Goal: Information Seeking & Learning: Learn about a topic

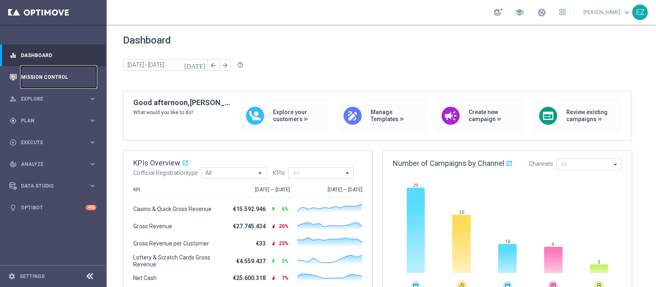
click at [58, 82] on link "Mission Control" at bounding box center [58, 77] width 75 height 22
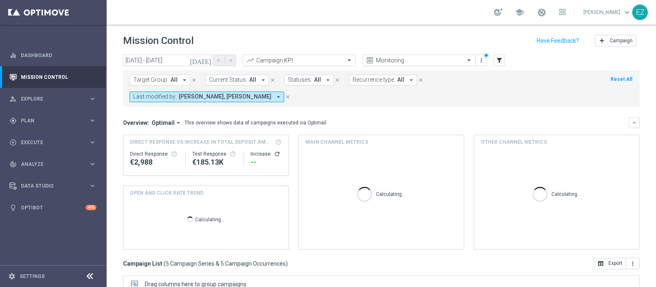
click at [205, 58] on icon "[DATE]" at bounding box center [201, 60] width 22 height 7
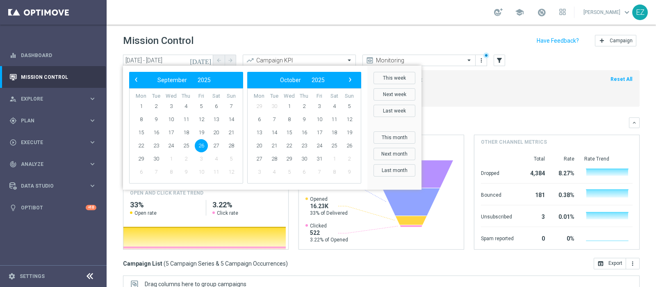
click at [279, 36] on div "Mission Control add Campaign" at bounding box center [381, 41] width 517 height 16
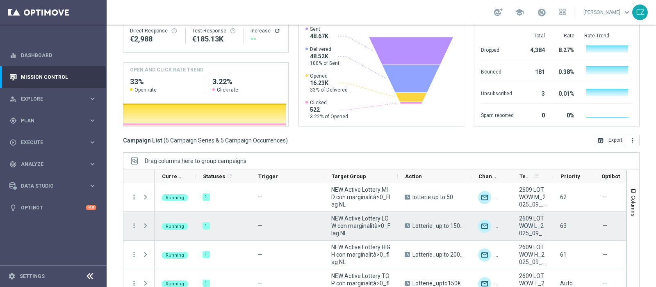
scroll to position [39, 0]
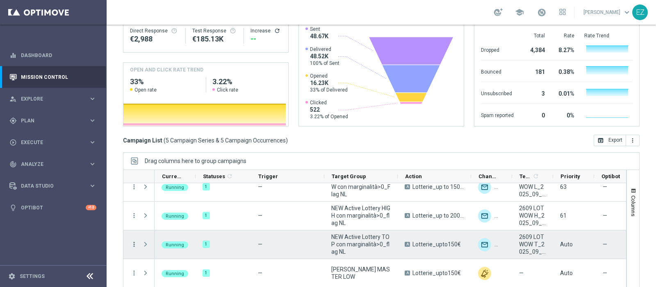
click at [132, 240] on icon "more_vert" at bounding box center [133, 243] width 7 height 7
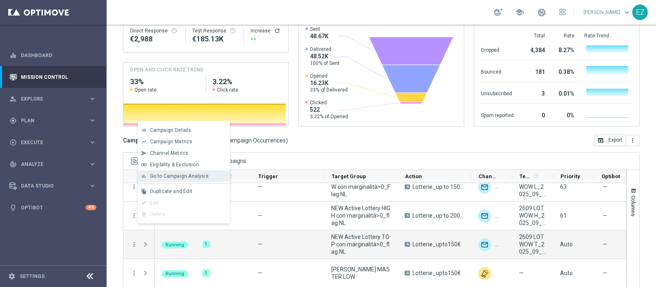
click at [155, 175] on span "Go to Campaign Analysis" at bounding box center [179, 176] width 59 height 6
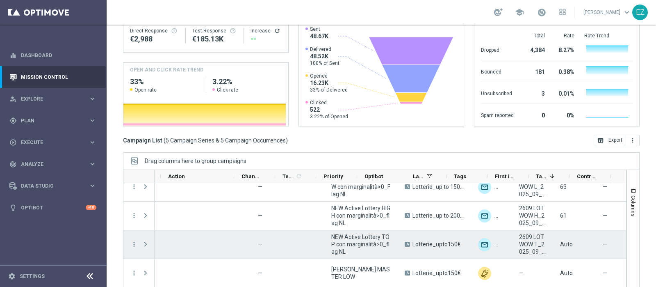
scroll to position [0, 236]
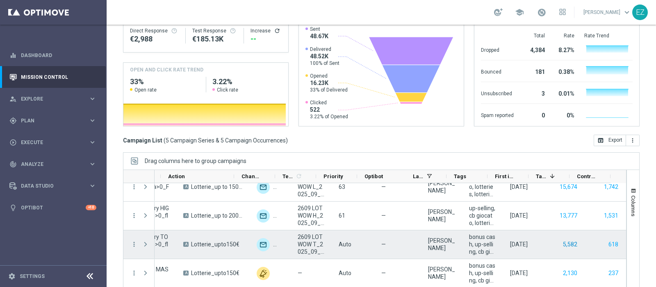
click at [562, 239] on button "5,582" at bounding box center [570, 244] width 16 height 10
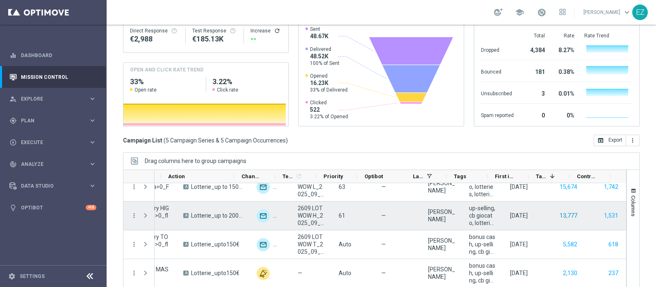
click at [559, 210] on button "13,777" at bounding box center [568, 215] width 19 height 10
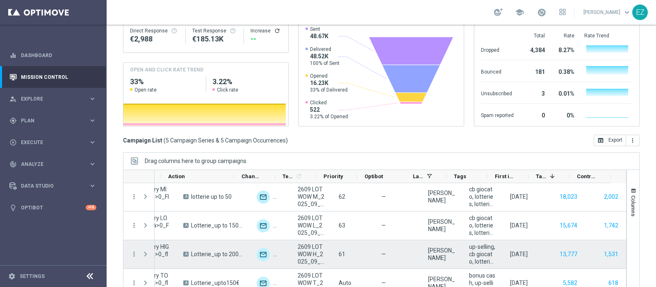
scroll to position [0, 0]
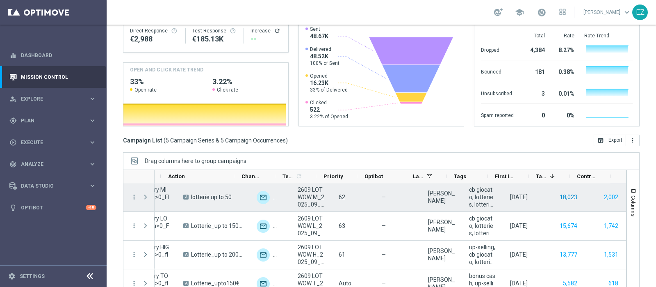
click at [559, 192] on button "18,023" at bounding box center [568, 197] width 19 height 10
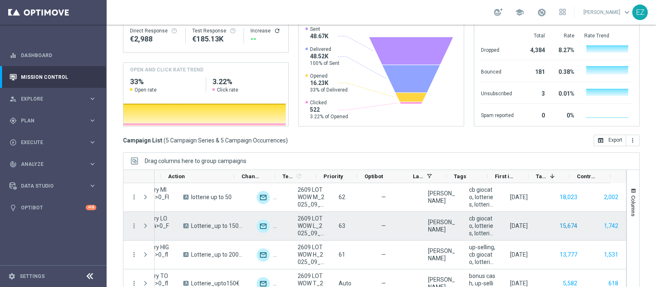
click at [559, 221] on button "15,674" at bounding box center [568, 226] width 19 height 10
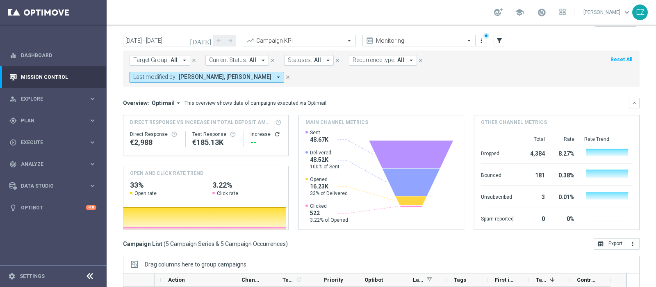
scroll to position [34, 0]
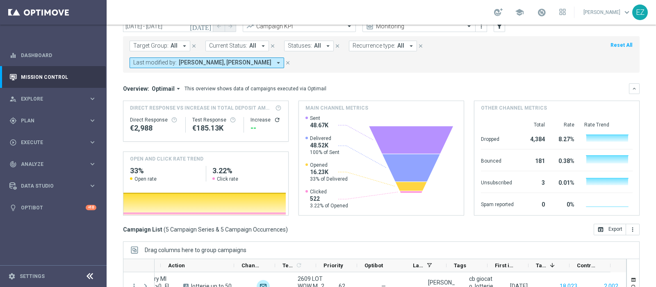
click at [209, 30] on button "today" at bounding box center [201, 27] width 25 height 12
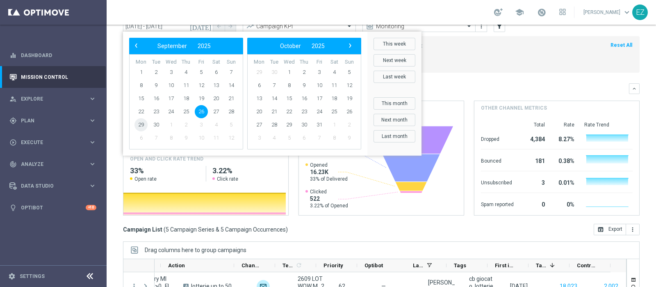
click at [142, 124] on span "29" at bounding box center [141, 124] width 13 height 13
type input "29 Sep 2025 - 29 Sep 2025"
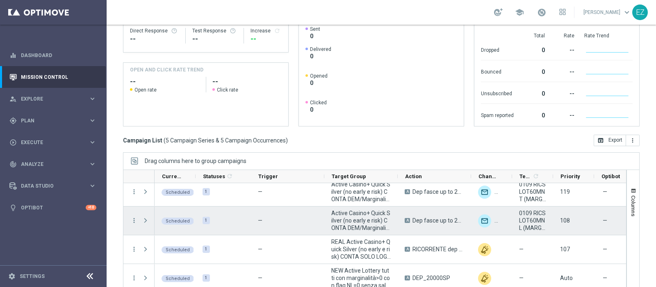
scroll to position [39, 0]
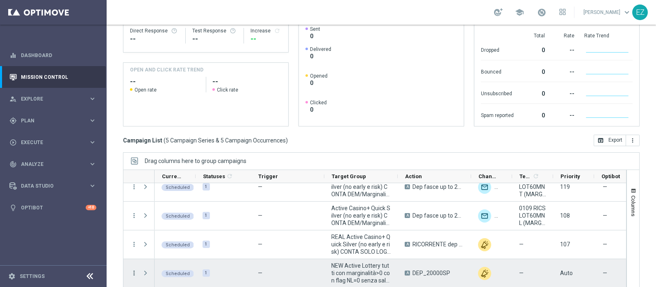
click at [135, 269] on icon "more_vert" at bounding box center [133, 272] width 7 height 7
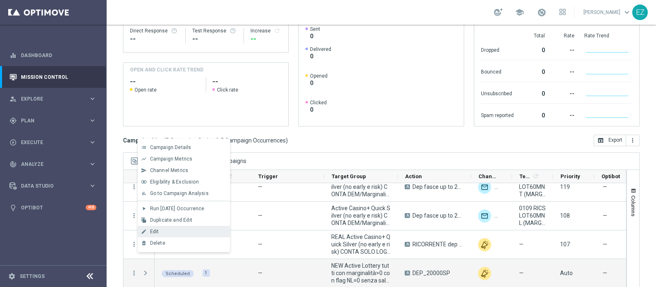
click at [165, 231] on div "Edit" at bounding box center [188, 232] width 76 height 6
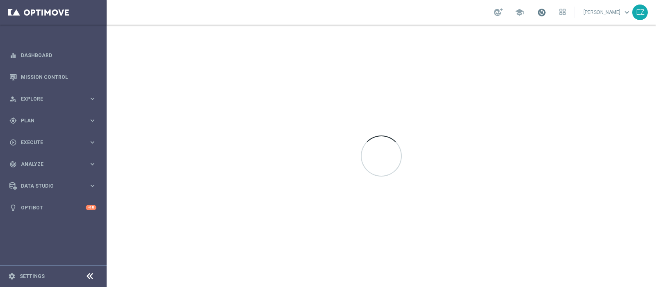
click at [546, 15] on span at bounding box center [541, 12] width 9 height 9
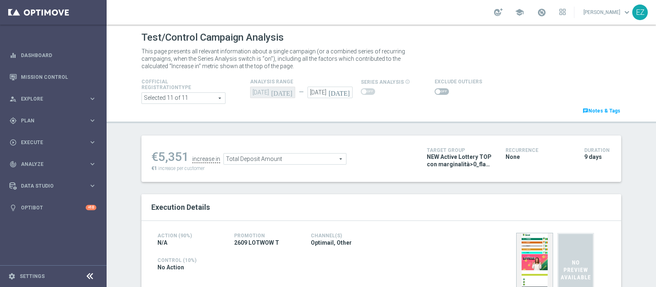
click at [436, 91] on span at bounding box center [438, 91] width 5 height 5
click at [435, 91] on input "checkbox" at bounding box center [442, 91] width 14 height 7
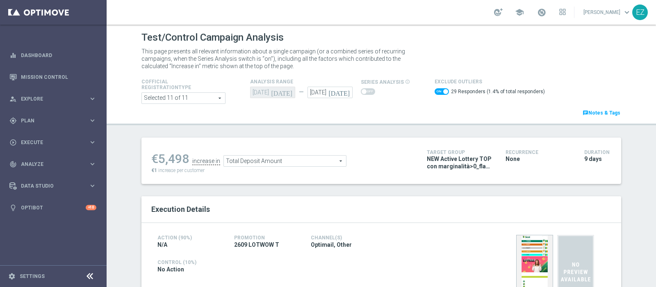
click at [435, 92] on span at bounding box center [442, 91] width 14 height 7
click at [435, 92] on input "checkbox" at bounding box center [442, 91] width 14 height 7
checkbox input "false"
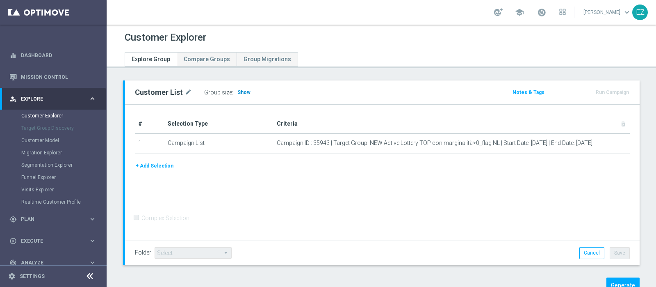
click at [240, 93] on span "Show" at bounding box center [244, 92] width 13 height 6
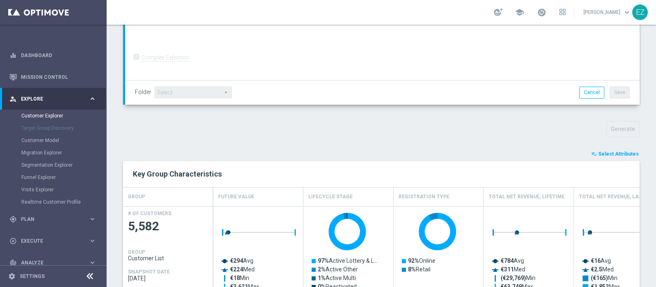
scroll to position [205, 0]
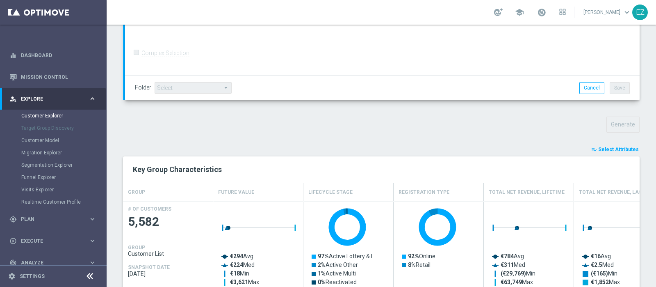
click at [630, 149] on span "Select Attributes" at bounding box center [619, 149] width 41 height 6
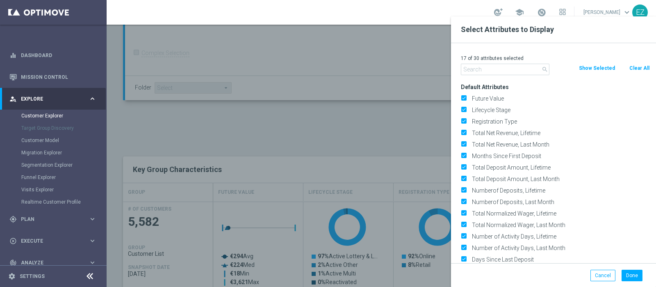
click at [634, 68] on button "Clear All" at bounding box center [640, 68] width 22 height 9
checkbox input "false"
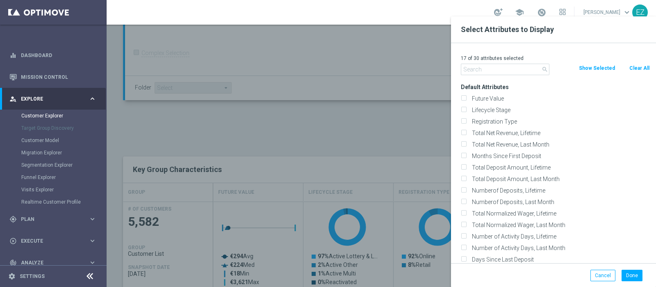
checkbox input "false"
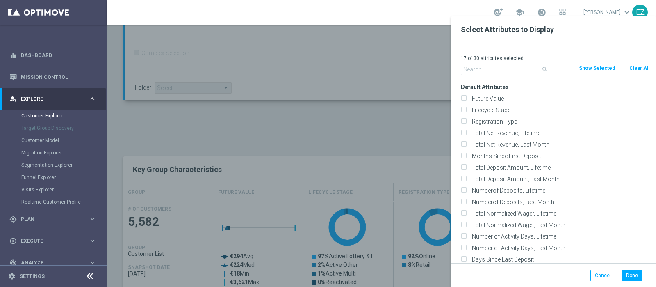
checkbox input "false"
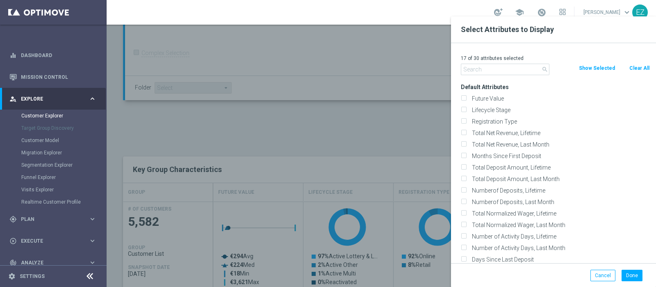
checkbox input "false"
click at [476, 112] on label "Lifecycle Stage" at bounding box center [559, 109] width 181 height 7
click at [466, 112] on input "Lifecycle Stage" at bounding box center [463, 110] width 5 height 5
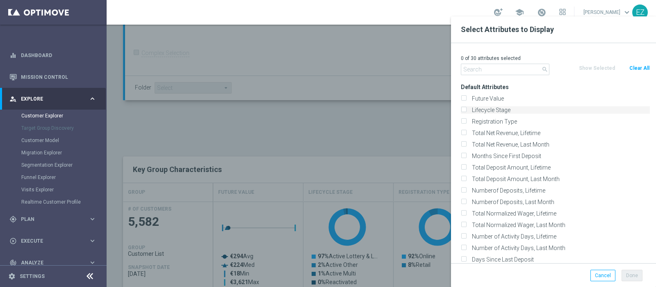
checkbox input "true"
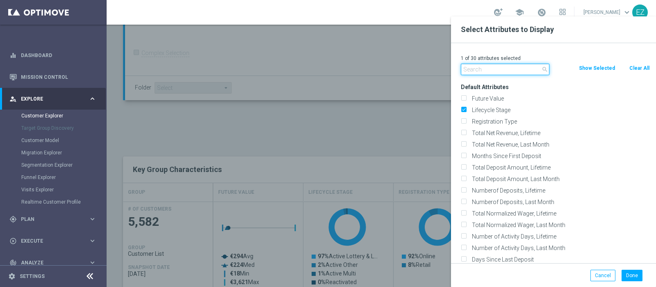
click at [473, 71] on input "text" at bounding box center [505, 69] width 89 height 11
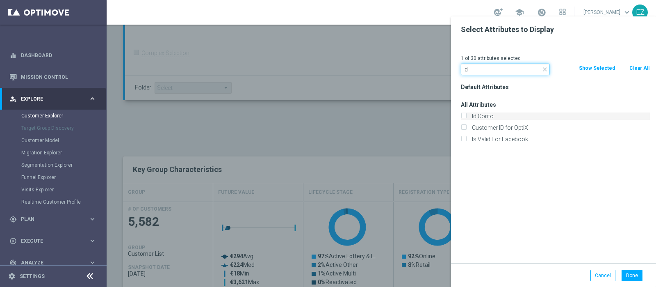
type input "id"
click at [490, 118] on label "Id Conto" at bounding box center [559, 115] width 181 height 7
click at [466, 118] on input "Id Conto" at bounding box center [463, 116] width 5 height 5
checkbox input "true"
drag, startPoint x: 473, startPoint y: 69, endPoint x: 390, endPoint y: 70, distance: 83.3
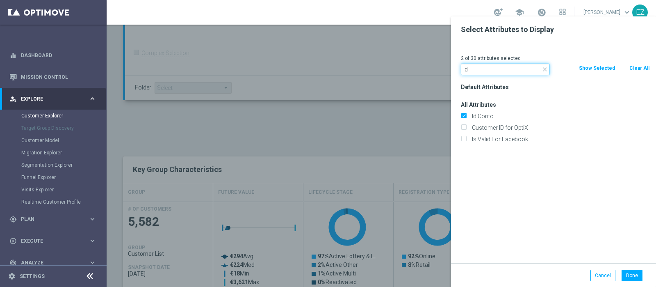
type input "sms"
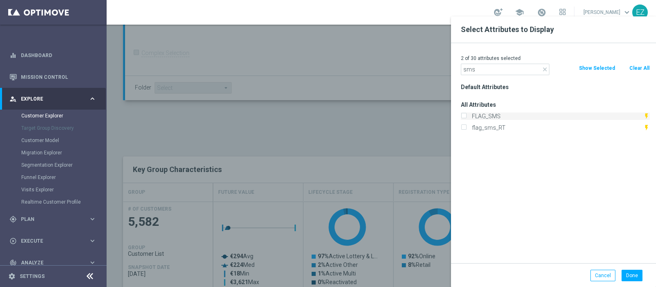
click at [469, 117] on label "FLAG_SMS" at bounding box center [556, 115] width 174 height 7
click at [466, 117] on input "FLAG_SMS" at bounding box center [463, 116] width 5 height 5
checkbox input "true"
drag, startPoint x: 480, startPoint y: 71, endPoint x: 414, endPoint y: 72, distance: 66.9
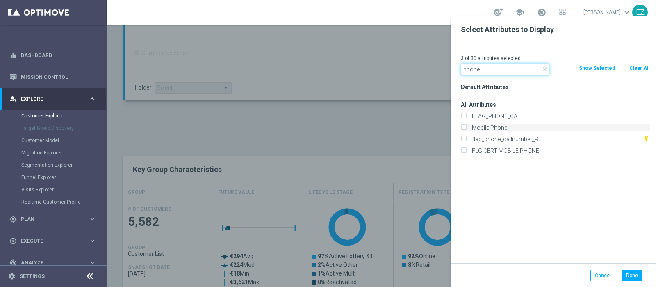
type input "phone"
click at [473, 124] on label "Mobile Phone" at bounding box center [559, 127] width 181 height 7
click at [466, 126] on input "Mobile Phone" at bounding box center [463, 128] width 5 height 5
checkbox input "true"
click at [632, 274] on button "Done" at bounding box center [632, 275] width 21 height 11
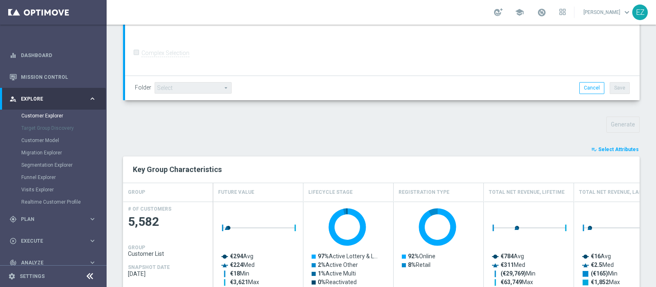
type input "Search"
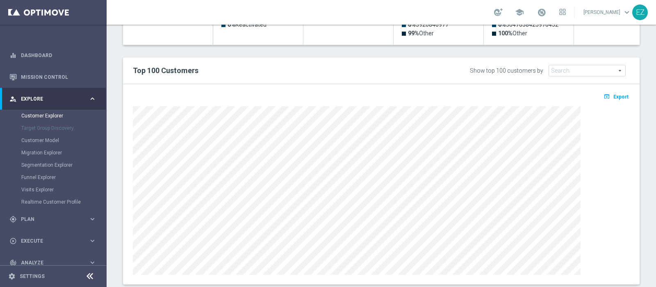
scroll to position [432, 0]
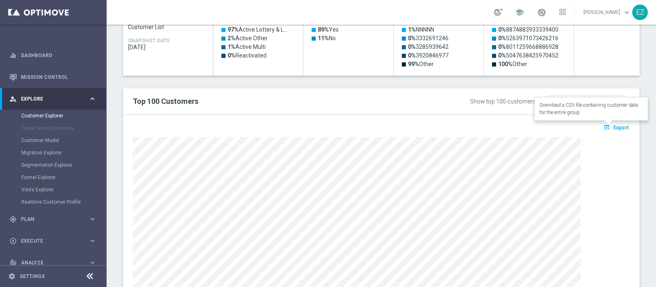
click at [614, 128] on span "Export" at bounding box center [621, 128] width 15 height 6
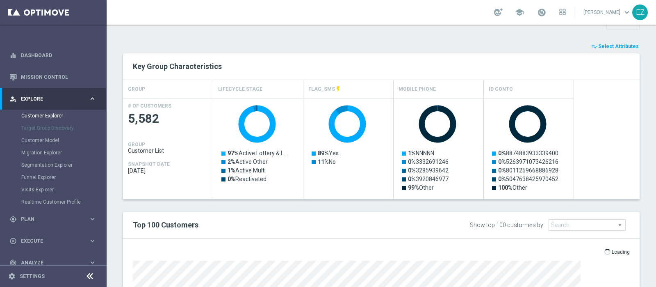
scroll to position [479, 0]
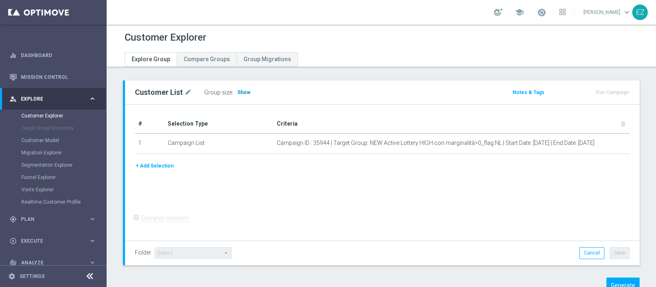
click at [243, 89] on span "Show" at bounding box center [244, 92] width 13 height 6
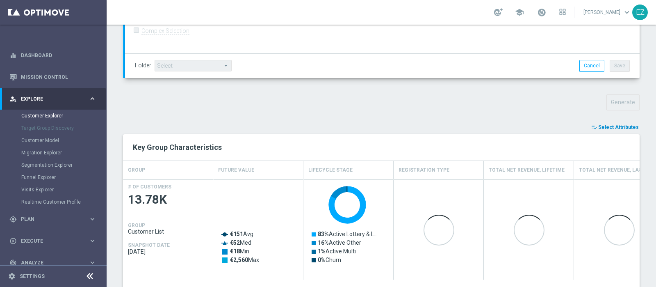
scroll to position [228, 0]
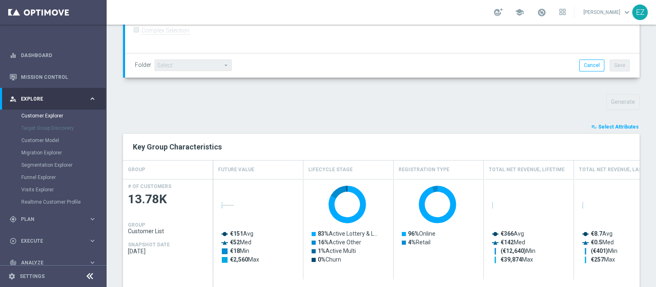
click at [619, 125] on span "Select Attributes" at bounding box center [619, 127] width 41 height 6
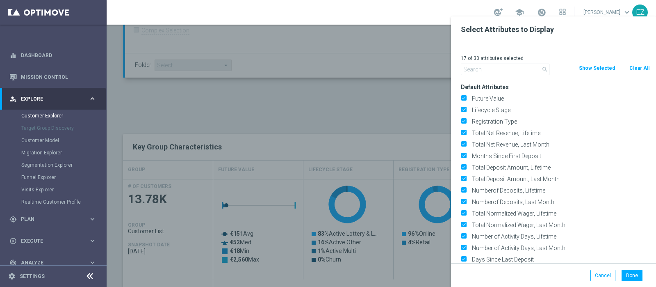
click at [633, 64] on button "Clear All" at bounding box center [640, 68] width 22 height 9
checkbox input "false"
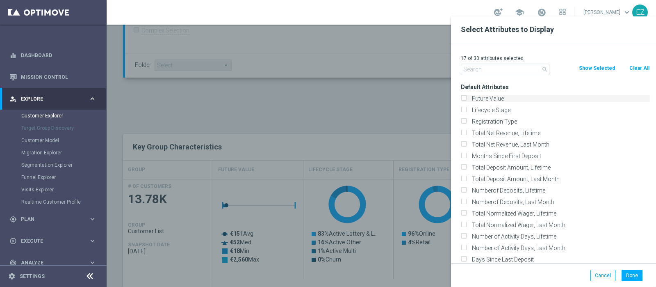
checkbox input "false"
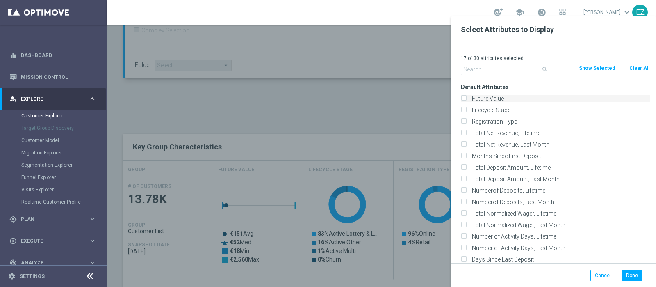
checkbox input "false"
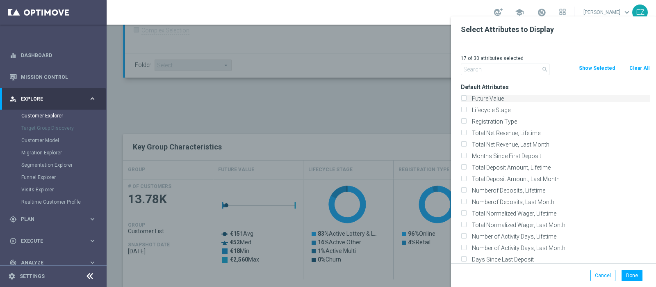
checkbox input "false"
click at [481, 112] on label "Lifecycle Stage" at bounding box center [559, 109] width 181 height 7
click at [466, 112] on input "Lifecycle Stage" at bounding box center [463, 110] width 5 height 5
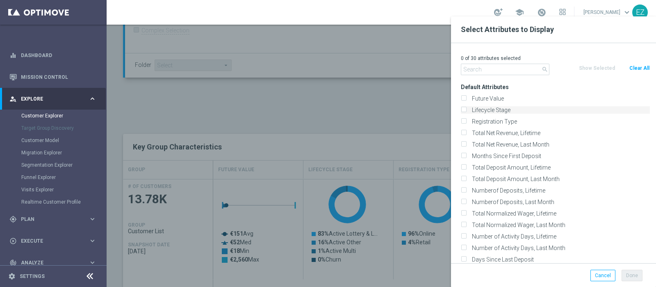
checkbox input "true"
click at [484, 61] on div "1 of 30 attributes selected" at bounding box center [555, 58] width 201 height 11
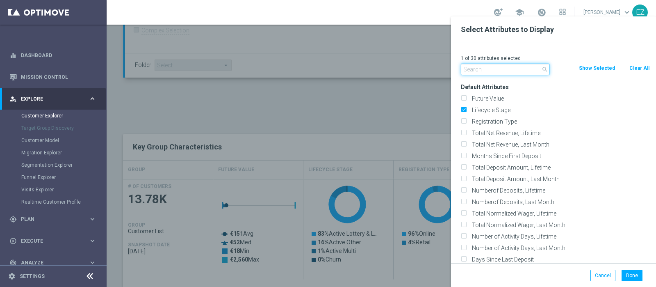
click at [484, 72] on input "text" at bounding box center [505, 69] width 89 height 11
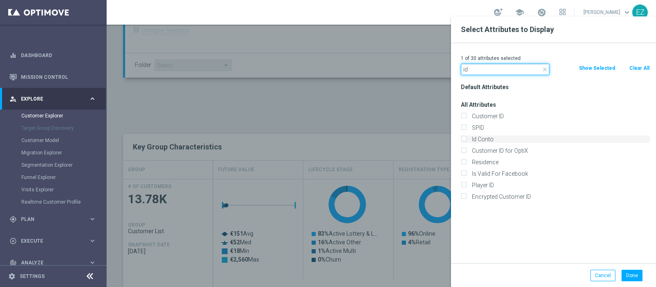
type input "id"
click at [476, 139] on label "Id Conto" at bounding box center [559, 138] width 181 height 7
click at [466, 139] on input "Id Conto" at bounding box center [463, 139] width 5 height 5
checkbox input "true"
drag, startPoint x: 474, startPoint y: 70, endPoint x: 380, endPoint y: 81, distance: 94.6
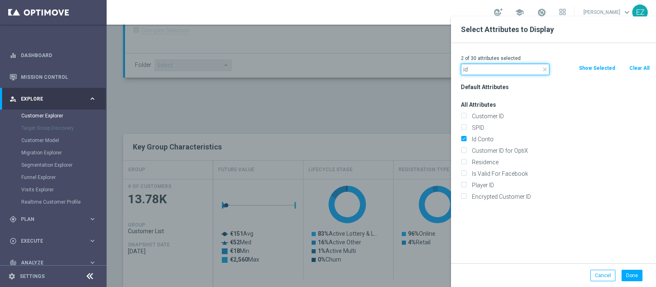
type input "d"
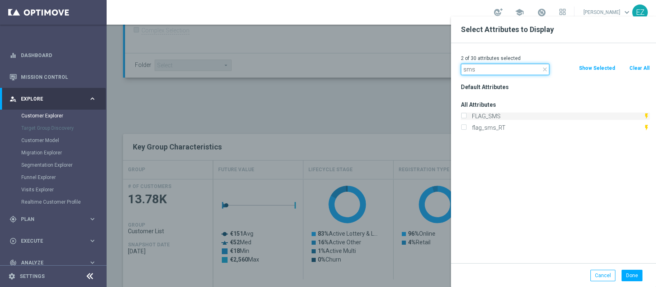
type input "sms"
click at [496, 113] on label "FLAG_SMS" at bounding box center [556, 115] width 174 height 7
click at [466, 114] on input "FLAG_SMS" at bounding box center [463, 116] width 5 height 5
checkbox input "true"
drag, startPoint x: 461, startPoint y: 70, endPoint x: 338, endPoint y: 102, distance: 126.4
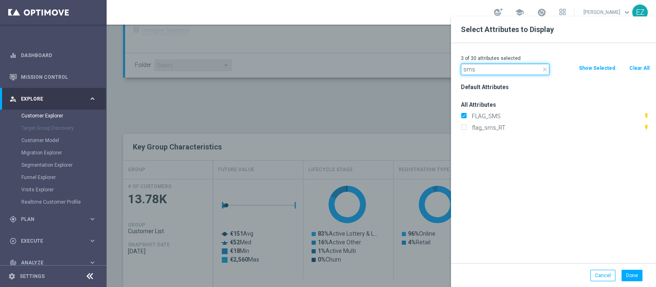
type input "phone"
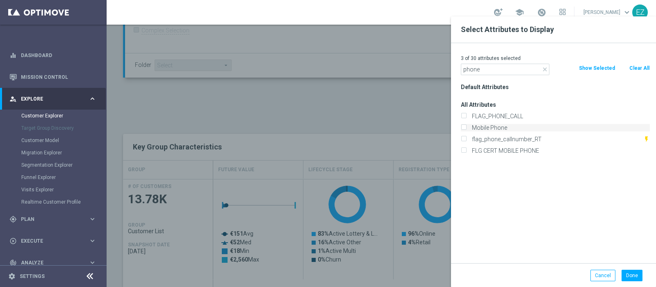
click at [482, 126] on label "Mobile Phone" at bounding box center [559, 127] width 181 height 7
click at [466, 126] on input "Mobile Phone" at bounding box center [463, 128] width 5 height 5
checkbox input "true"
click at [628, 272] on button "Done" at bounding box center [632, 275] width 21 height 11
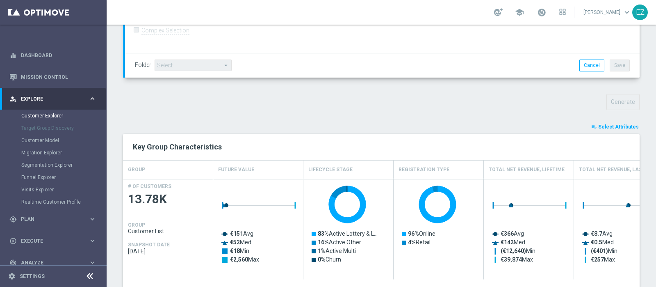
type input "Search"
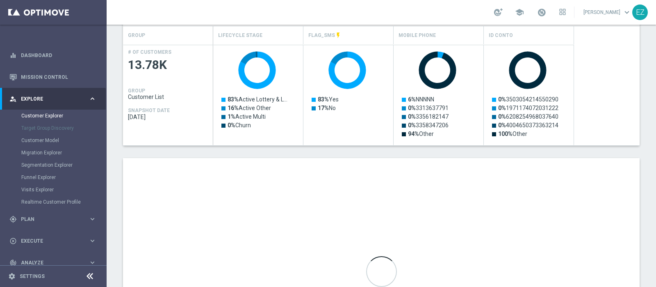
scroll to position [373, 0]
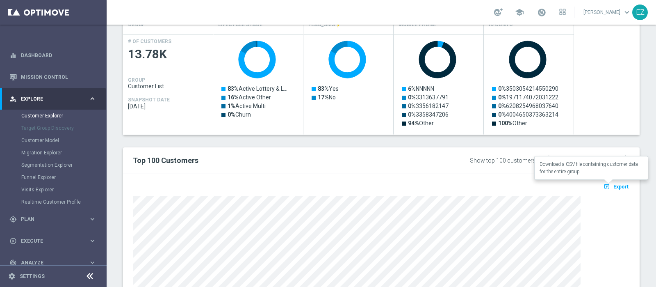
click at [614, 185] on span "Export" at bounding box center [621, 187] width 15 height 6
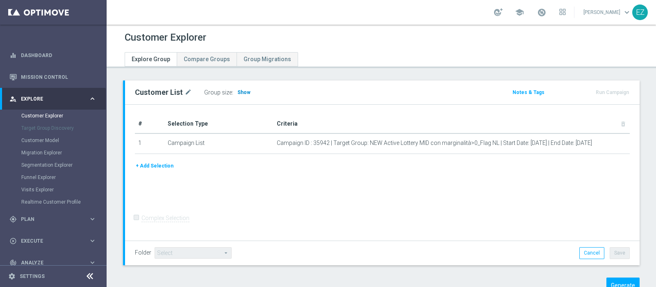
click at [246, 90] on span "Show" at bounding box center [244, 92] width 13 height 6
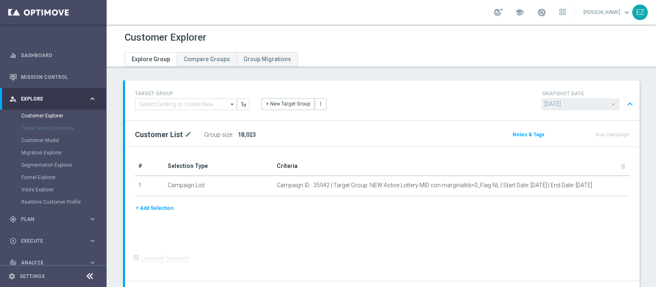
scroll to position [185, 0]
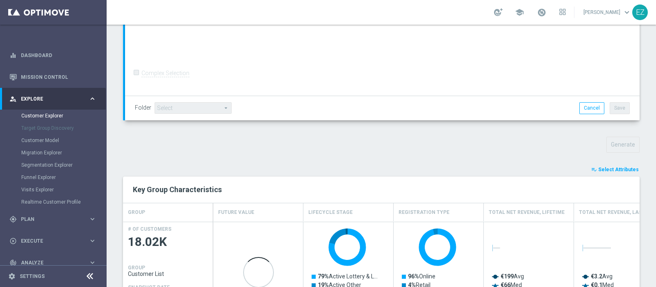
click at [608, 167] on span "Select Attributes" at bounding box center [619, 170] width 41 height 6
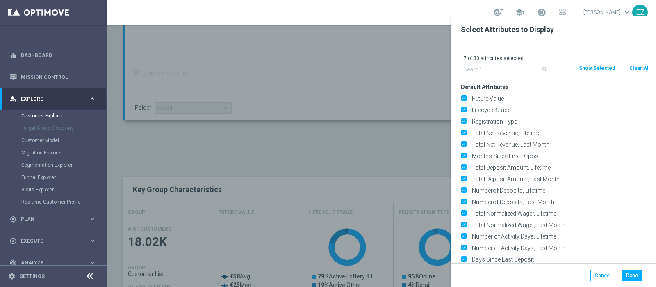
click at [643, 65] on button "Clear All" at bounding box center [640, 68] width 22 height 9
checkbox input "false"
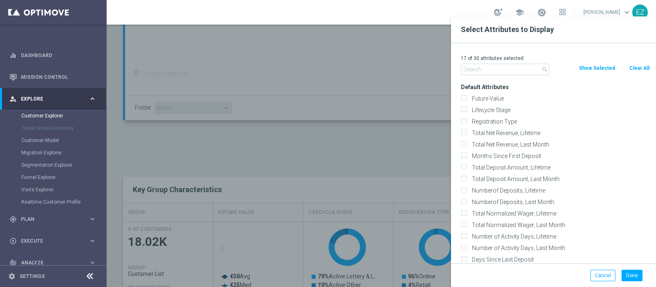
checkbox input "false"
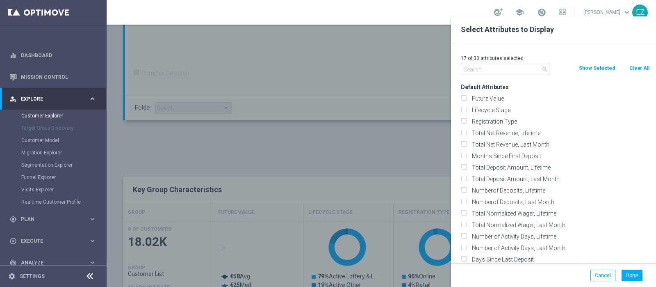
checkbox input "false"
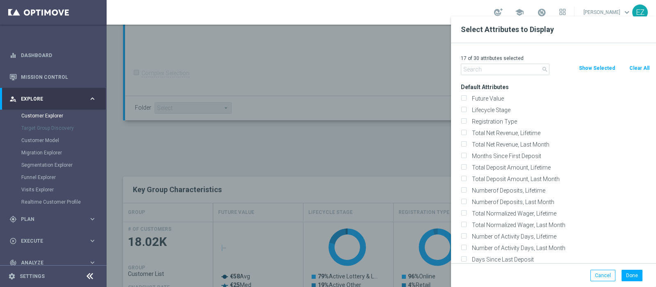
checkbox input "false"
click at [492, 111] on label "Lifecycle Stage" at bounding box center [559, 109] width 181 height 7
click at [466, 111] on input "Lifecycle Stage" at bounding box center [463, 110] width 5 height 5
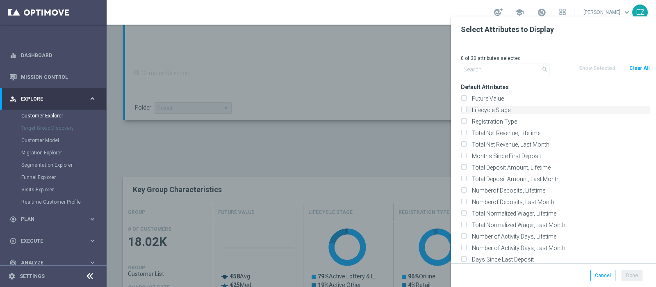
checkbox input "true"
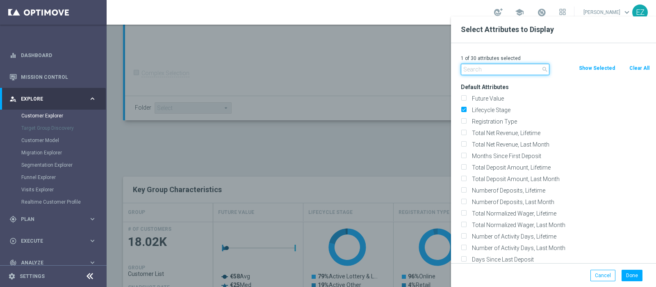
click at [476, 69] on input "text" at bounding box center [505, 69] width 89 height 11
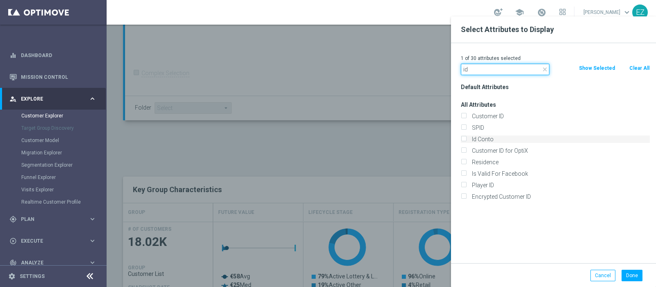
type input "id"
click at [491, 140] on label "Id Conto" at bounding box center [559, 138] width 181 height 7
click at [466, 140] on input "Id Conto" at bounding box center [463, 139] width 5 height 5
checkbox input "true"
drag, startPoint x: 417, startPoint y: 66, endPoint x: 398, endPoint y: 66, distance: 18.5
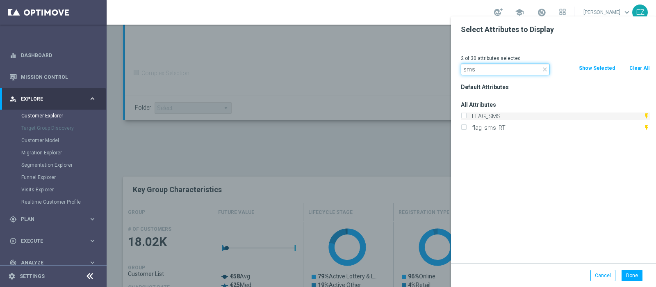
type input "sms"
click at [480, 113] on label "FLAG_SMS" at bounding box center [556, 115] width 174 height 7
click at [466, 114] on input "FLAG_SMS" at bounding box center [463, 116] width 5 height 5
checkbox input "true"
drag, startPoint x: 481, startPoint y: 67, endPoint x: 401, endPoint y: 66, distance: 80.4
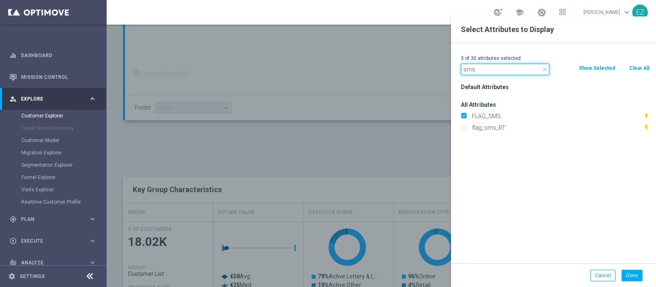
type input "phone"
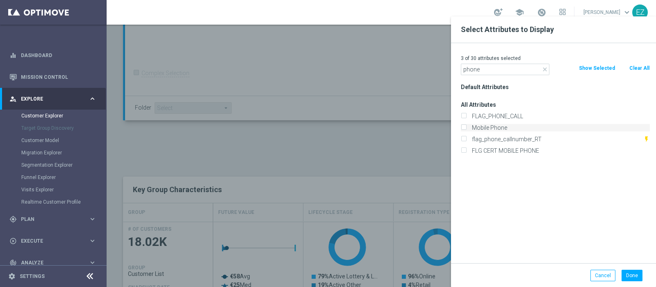
click at [498, 124] on label "Mobile Phone" at bounding box center [559, 127] width 181 height 7
click at [466, 126] on input "Mobile Phone" at bounding box center [463, 128] width 5 height 5
checkbox input "true"
click at [629, 277] on button "Done" at bounding box center [632, 275] width 21 height 11
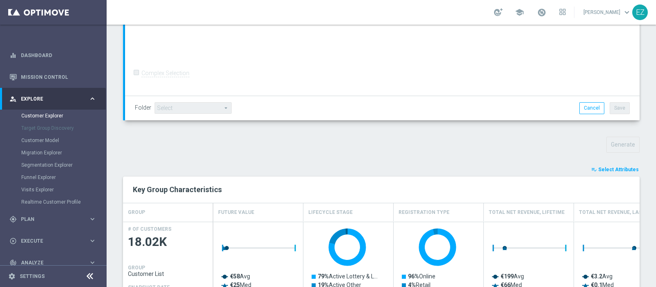
type input "Search"
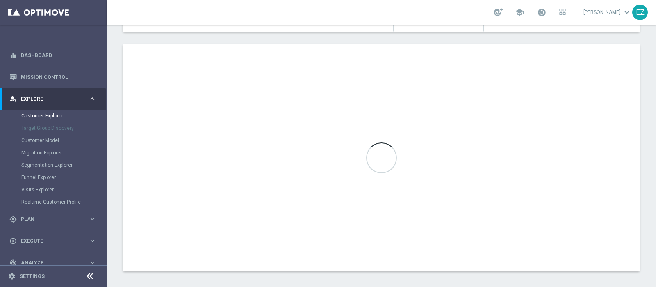
scroll to position [479, 0]
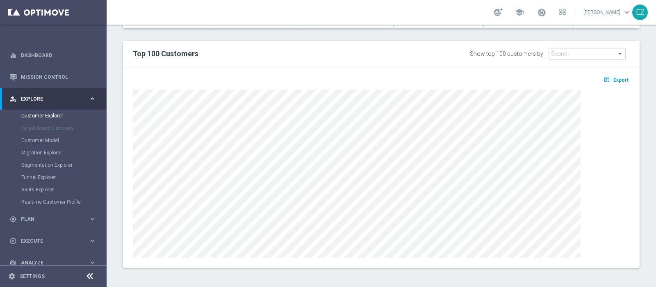
drag, startPoint x: 638, startPoint y: 107, endPoint x: 632, endPoint y: 105, distance: 6.2
click at [604, 76] on icon "open_in_browser" at bounding box center [608, 79] width 9 height 7
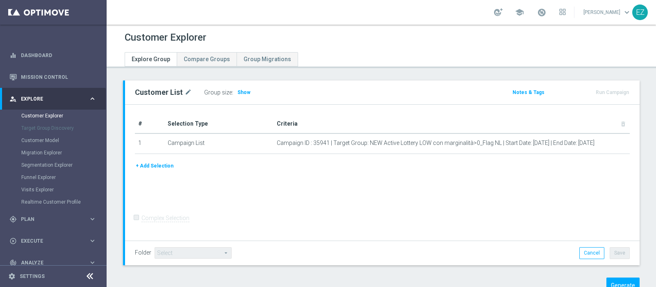
scroll to position [26, 0]
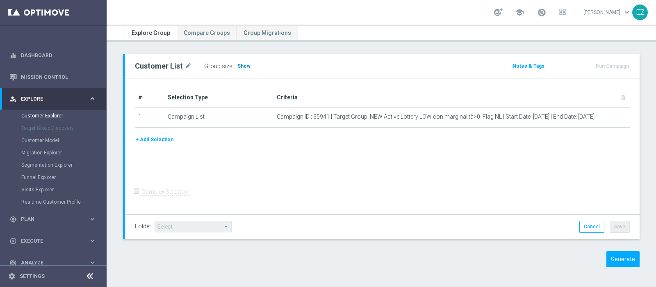
click at [238, 67] on span "Show" at bounding box center [244, 66] width 13 height 6
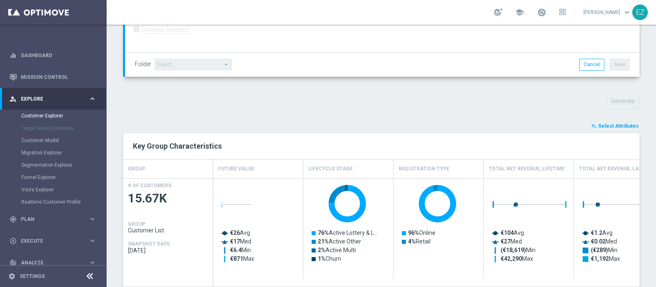
scroll to position [288, 0]
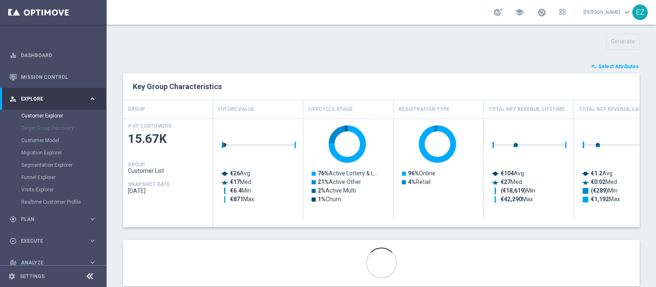
click at [617, 65] on span "Select Attributes" at bounding box center [619, 67] width 41 height 6
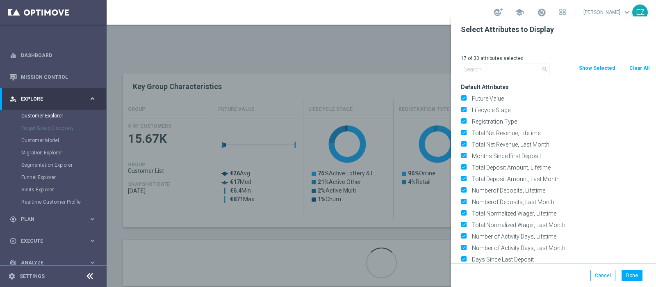
click at [632, 66] on button "Clear All" at bounding box center [640, 68] width 22 height 9
checkbox input "false"
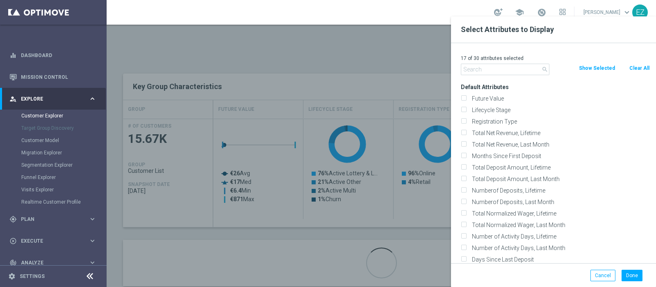
checkbox input "false"
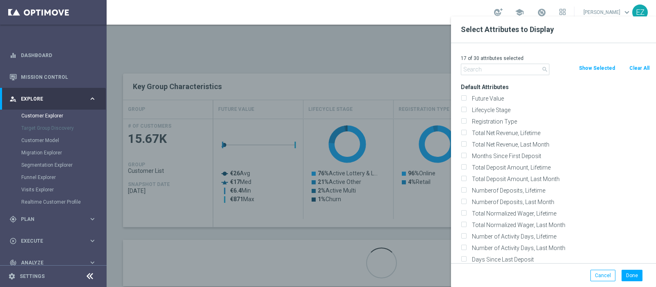
checkbox input "false"
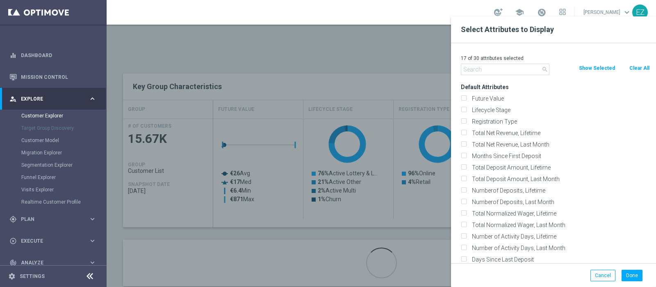
checkbox input "false"
click at [502, 110] on label "Lifecycle Stage" at bounding box center [559, 109] width 181 height 7
click at [466, 110] on input "Lifecycle Stage" at bounding box center [463, 110] width 5 height 5
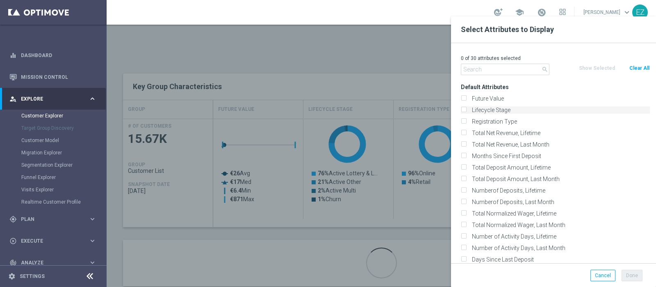
checkbox input "true"
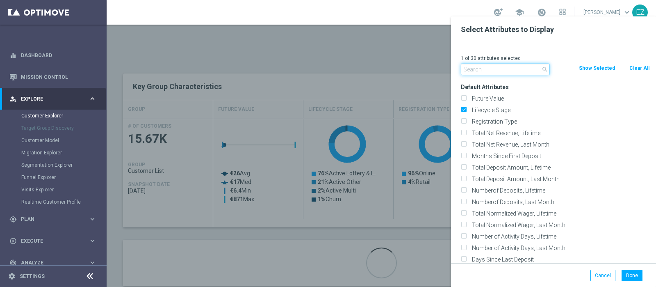
click at [490, 72] on input "text" at bounding box center [505, 69] width 89 height 11
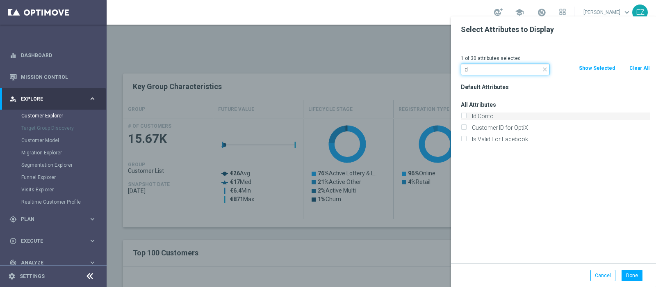
type input "id"
click at [492, 114] on label "Id Conto" at bounding box center [559, 115] width 181 height 7
click at [466, 114] on input "Id Conto" at bounding box center [463, 116] width 5 height 5
checkbox input "true"
drag, startPoint x: 482, startPoint y: 72, endPoint x: 419, endPoint y: 85, distance: 64.5
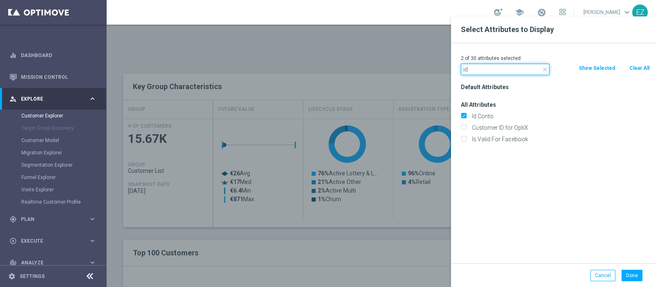
type input "sms"
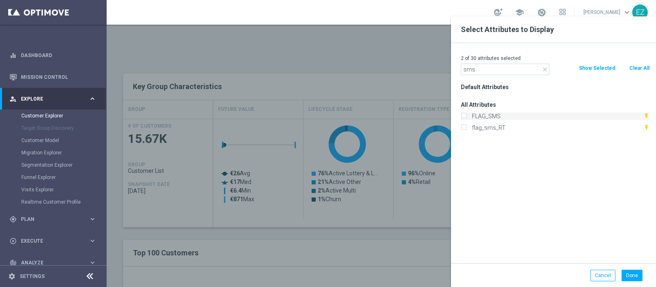
click at [491, 117] on label "FLAG_SMS" at bounding box center [556, 115] width 174 height 7
click at [466, 117] on input "FLAG_SMS" at bounding box center [463, 116] width 5 height 5
checkbox input "true"
drag, startPoint x: 482, startPoint y: 71, endPoint x: 400, endPoint y: 67, distance: 82.1
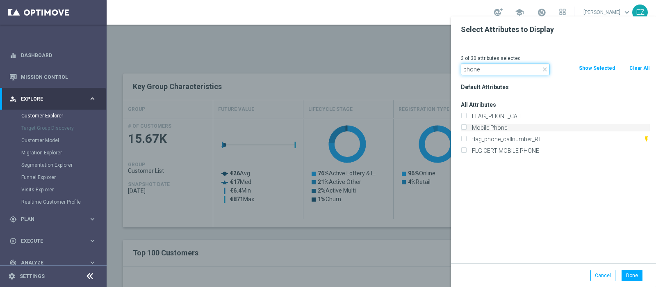
type input "phone"
click at [513, 128] on label "Mobile Phone" at bounding box center [559, 127] width 181 height 7
click at [466, 128] on input "Mobile Phone" at bounding box center [463, 128] width 5 height 5
checkbox input "true"
click at [638, 272] on button "Done" at bounding box center [632, 275] width 21 height 11
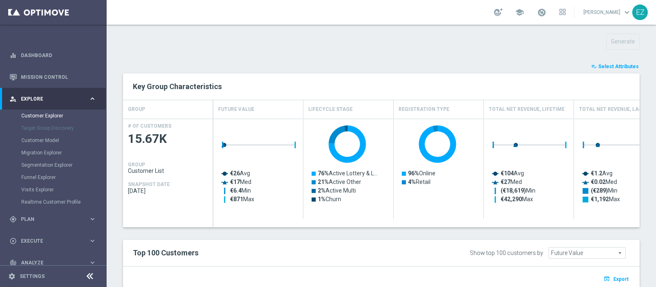
type input "Search"
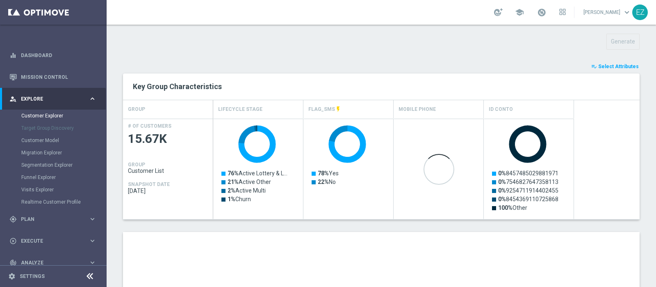
scroll to position [322, 0]
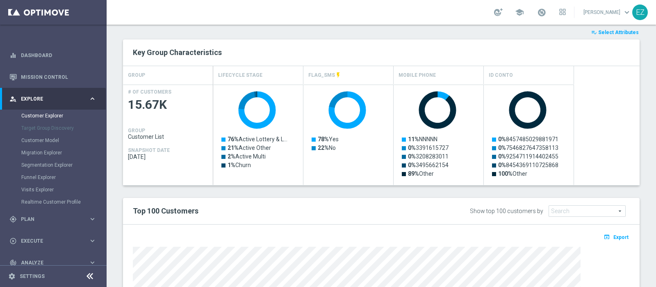
click at [644, 175] on div "TARGET GROUP arrow_drop_down Show Selected 0 of NaN" at bounding box center [382, 97] width 550 height 679
click at [606, 239] on button "open_in_browser Export" at bounding box center [616, 236] width 27 height 11
